Goal: Obtain resource: Download file/media

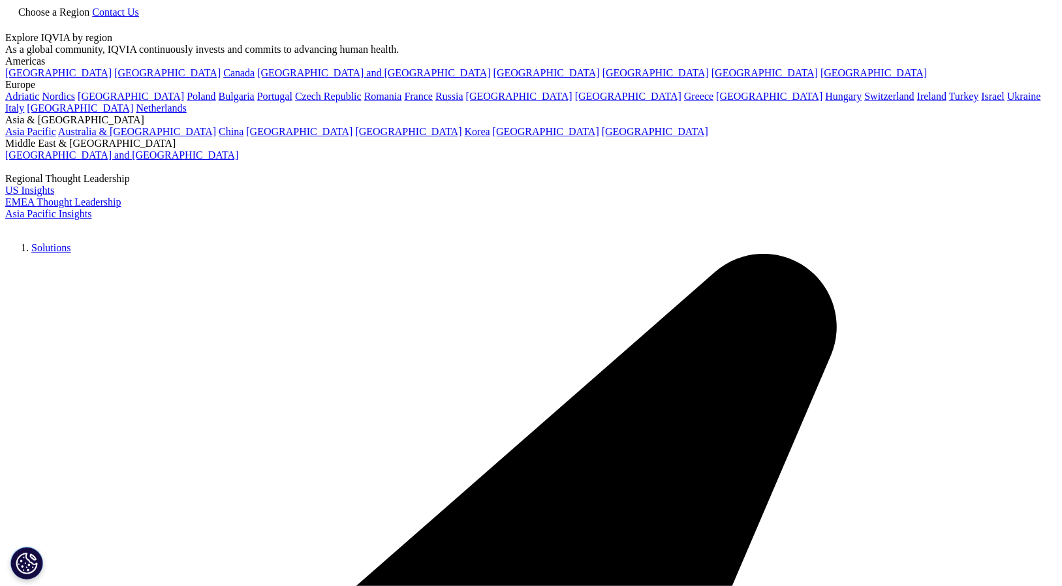
type input "biosimilars"
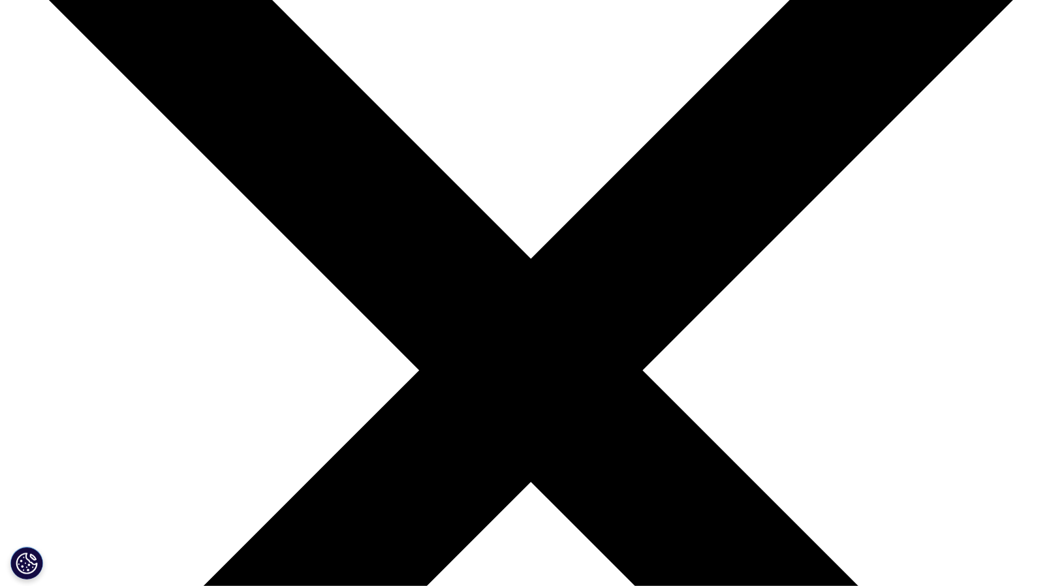
scroll to position [176, 0]
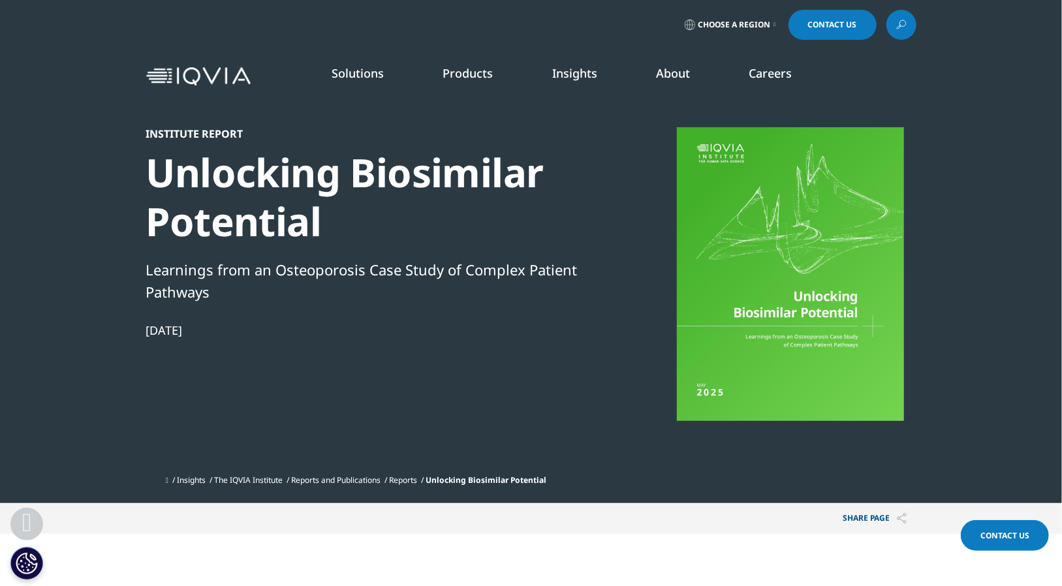
scroll to position [409, 0]
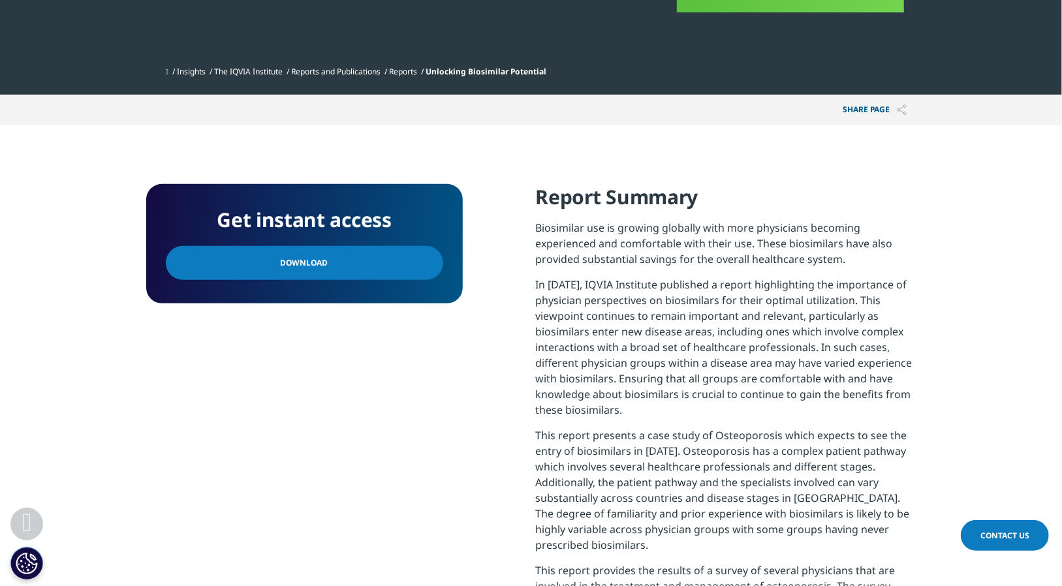
click at [319, 259] on span "Download" at bounding box center [305, 263] width 48 height 14
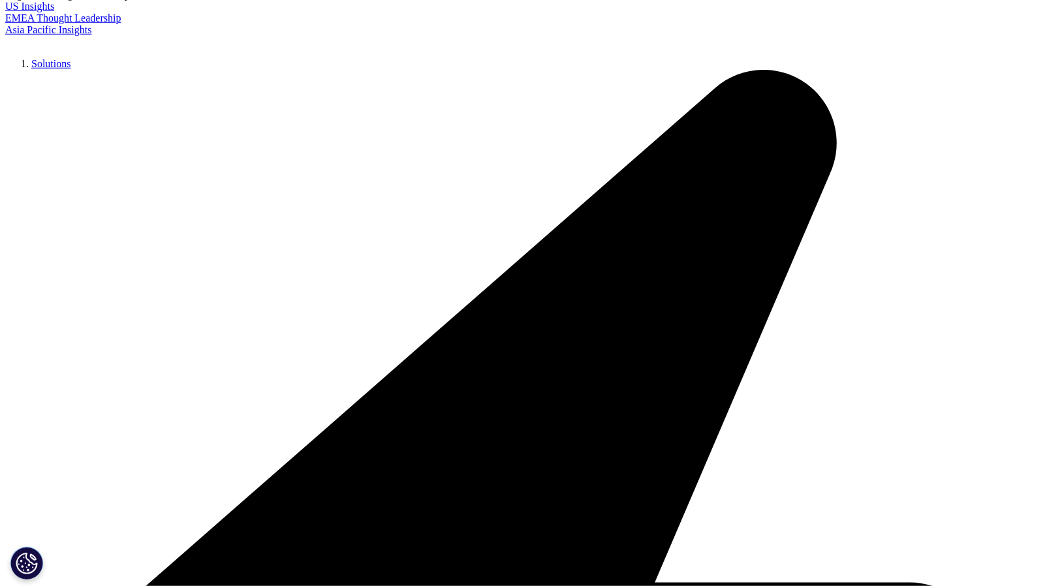
scroll to position [639, 0]
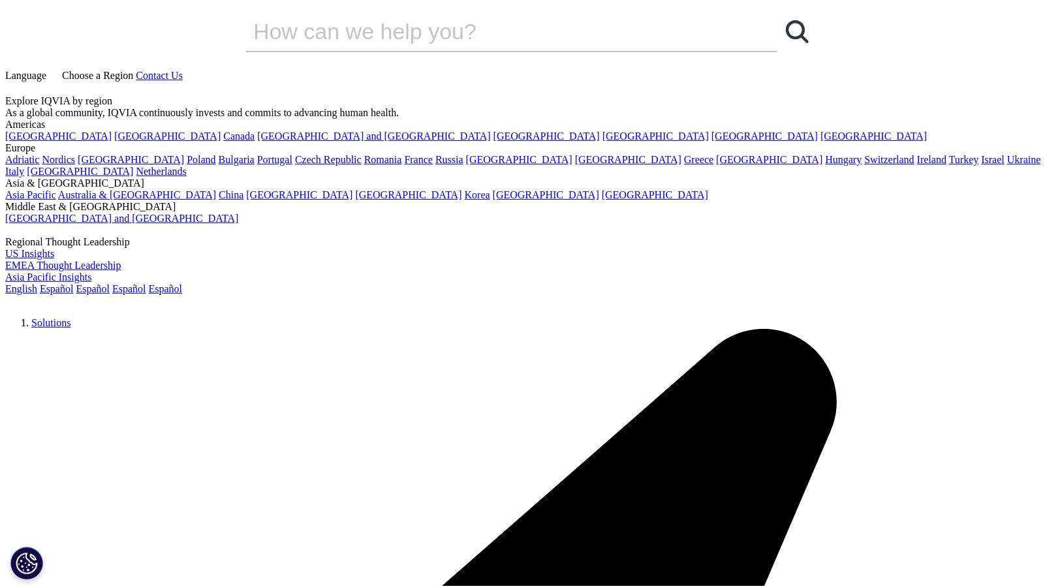
scroll to position [528, 770]
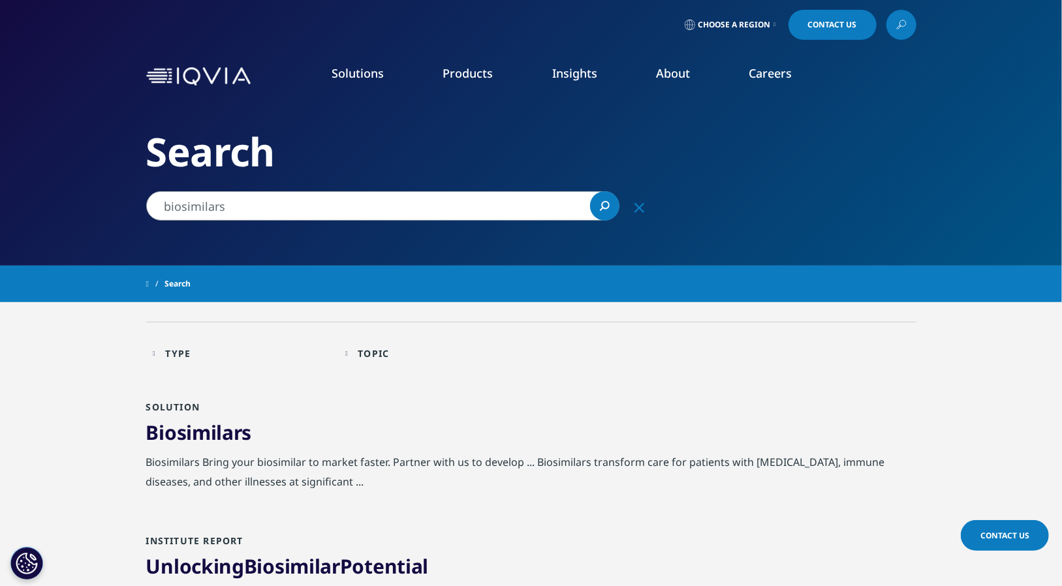
click at [245, 205] on input "biosimilars" at bounding box center [382, 205] width 473 height 29
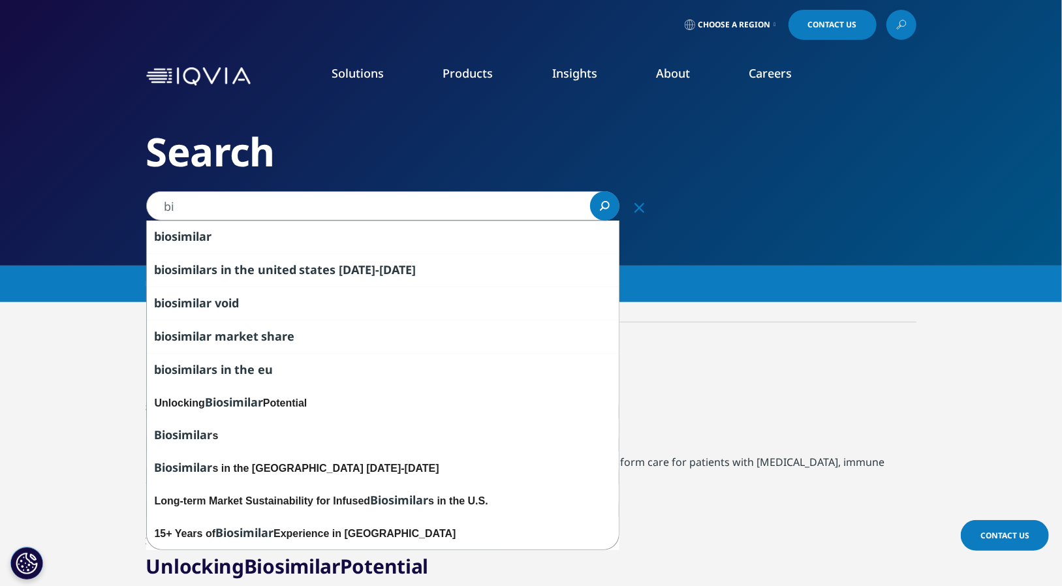
type input "b"
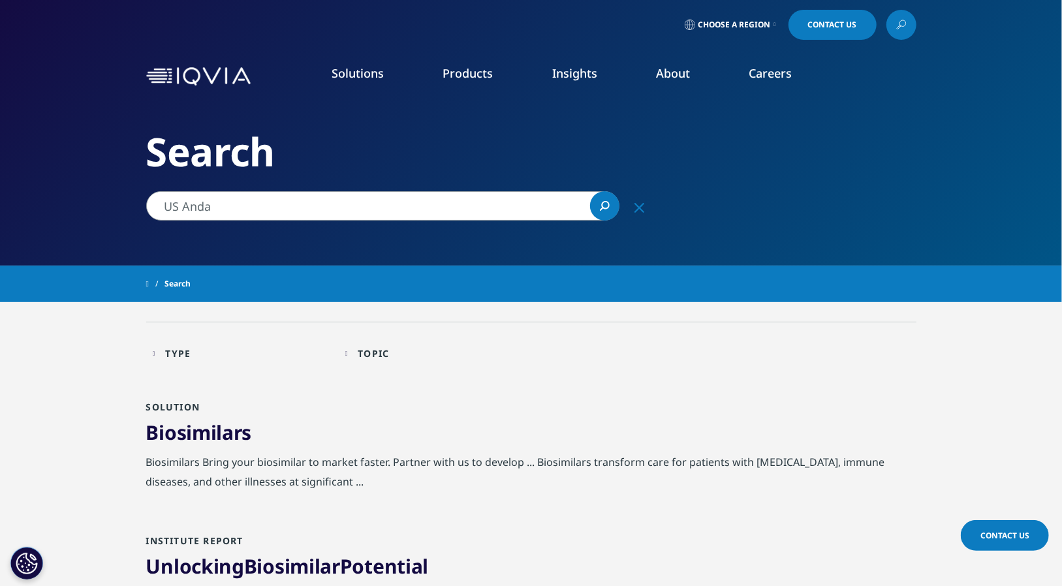
type input "US Anda"
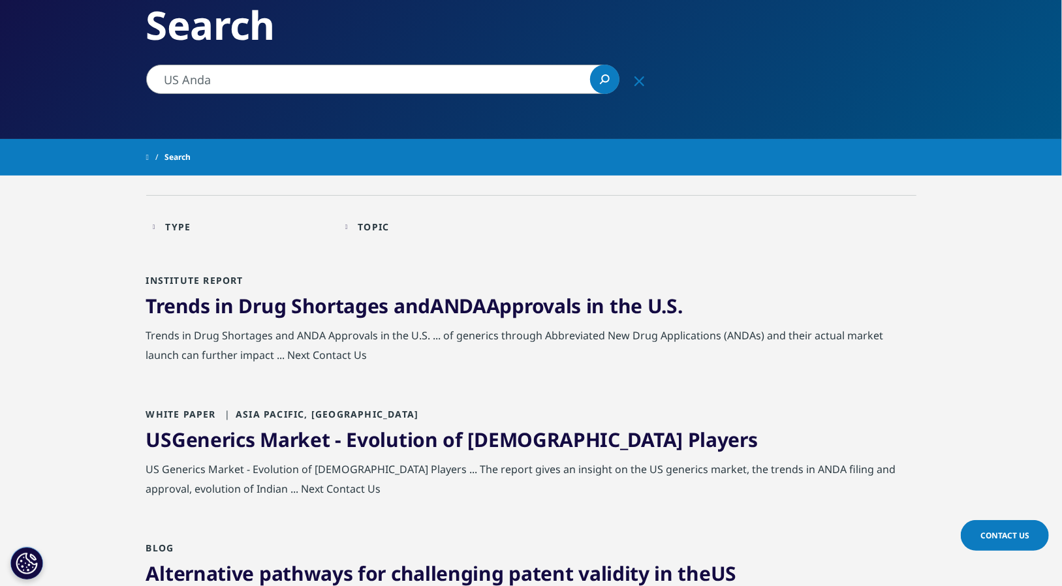
scroll to position [128, 0]
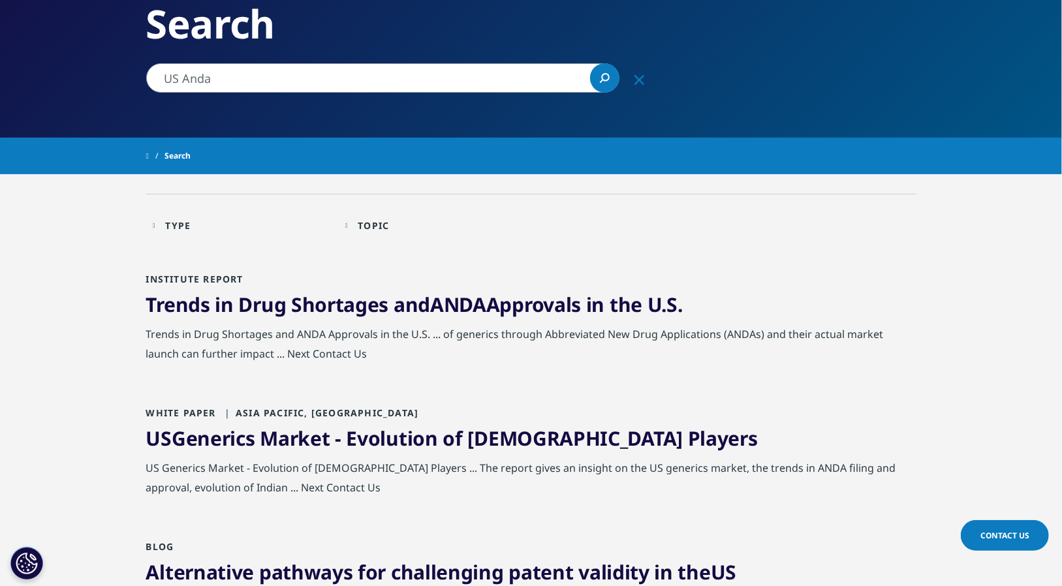
click at [296, 303] on link "Trends in Drug Shortages and ANDA Approvals in the U.S." at bounding box center [414, 304] width 537 height 27
click at [381, 438] on link "US Generics Market - Evolution of Indian Players" at bounding box center [452, 438] width 612 height 27
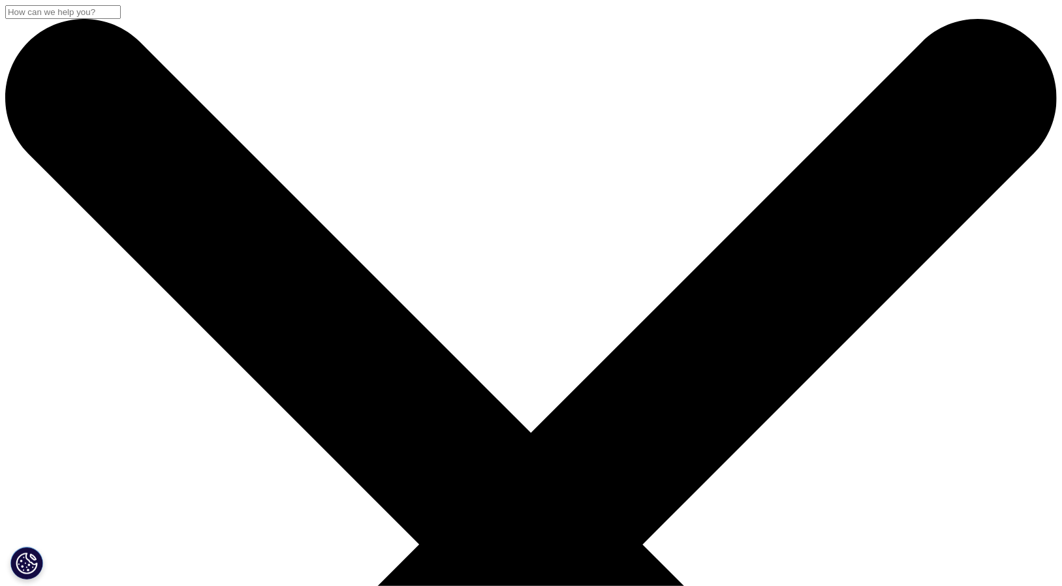
scroll to position [120, 770]
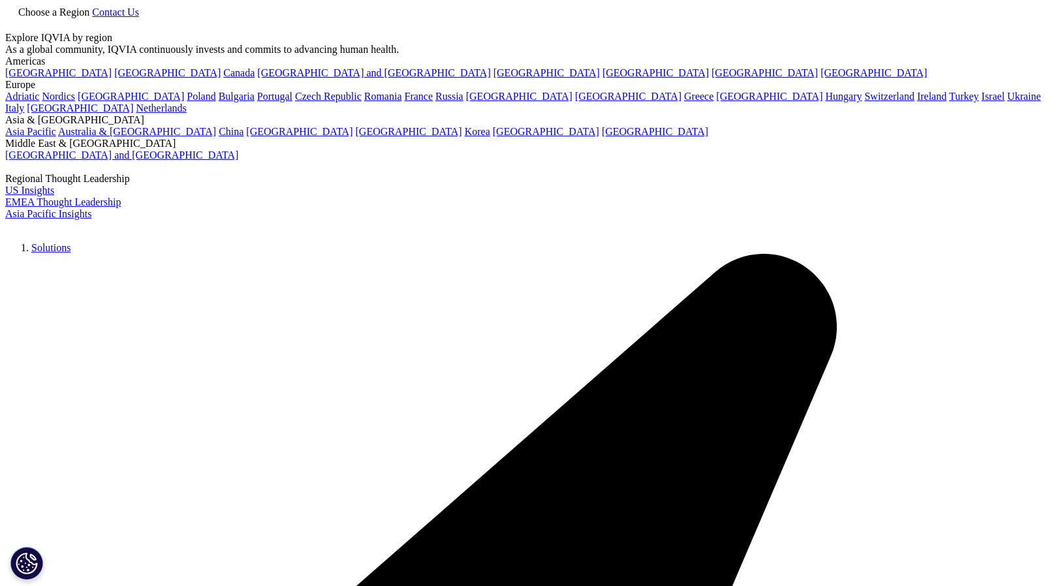
scroll to position [128, 0]
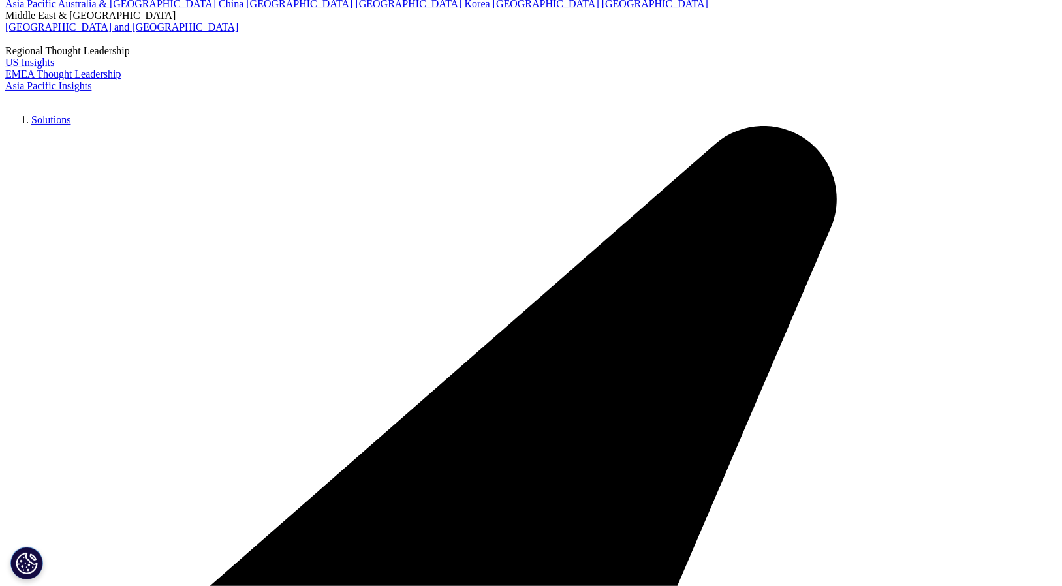
type input "US Anda"
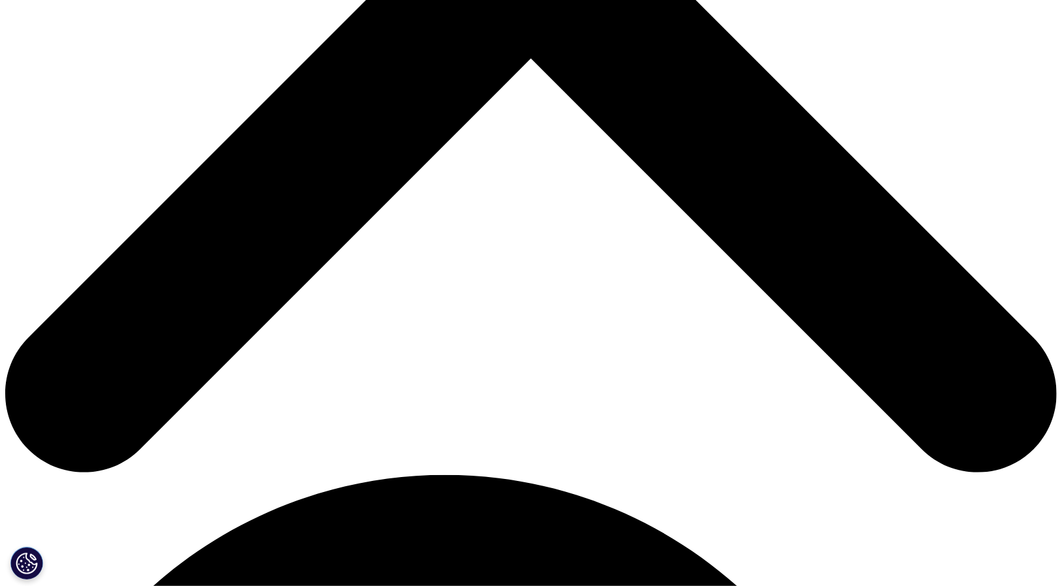
scroll to position [549, 0]
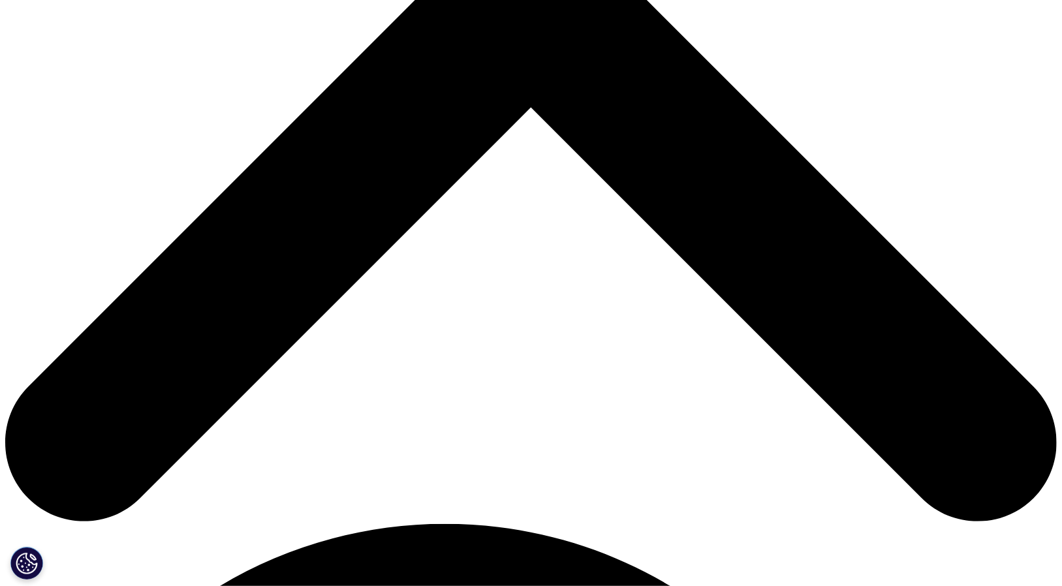
drag, startPoint x: 1071, startPoint y: 73, endPoint x: 1066, endPoint y: 212, distance: 138.5
